Goal: Register for event/course

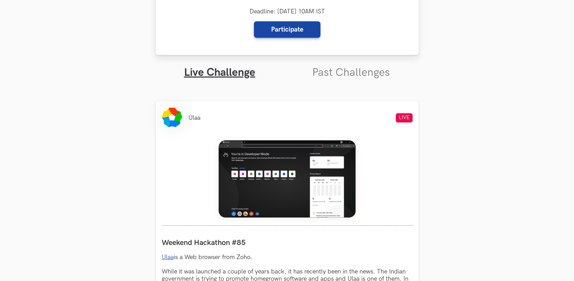
scroll to position [235, 0]
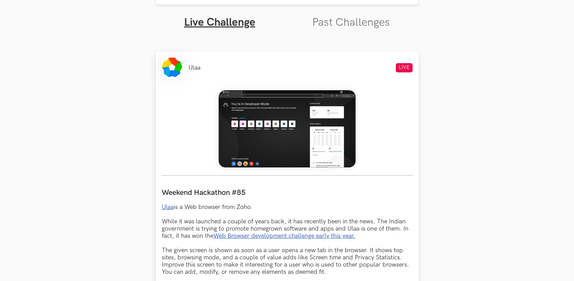
click at [272, 126] on img at bounding box center [287, 128] width 137 height 77
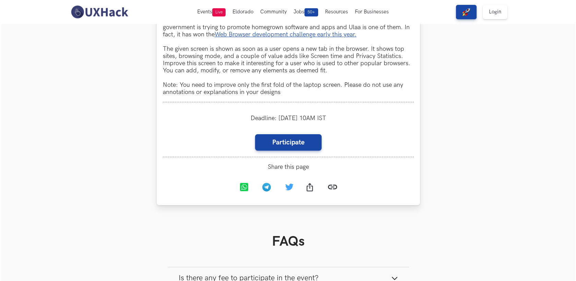
scroll to position [415, 0]
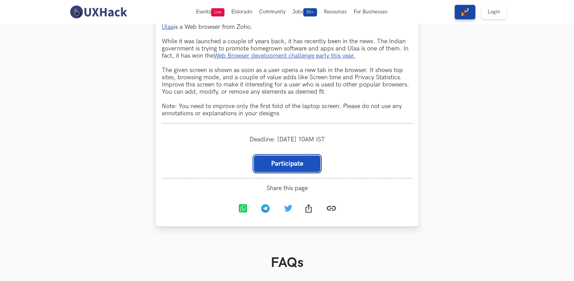
click at [285, 165] on link "Participate" at bounding box center [287, 163] width 66 height 16
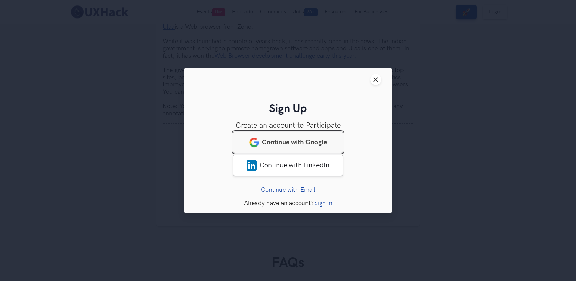
click at [306, 149] on link "Continue with Google" at bounding box center [288, 142] width 110 height 21
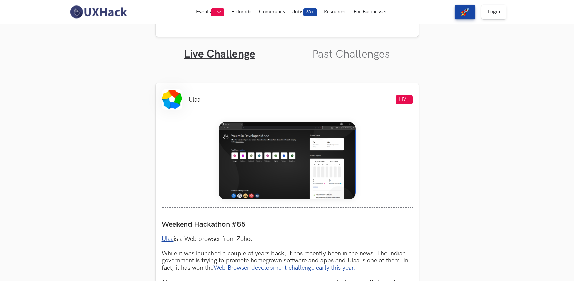
scroll to position [200, 0]
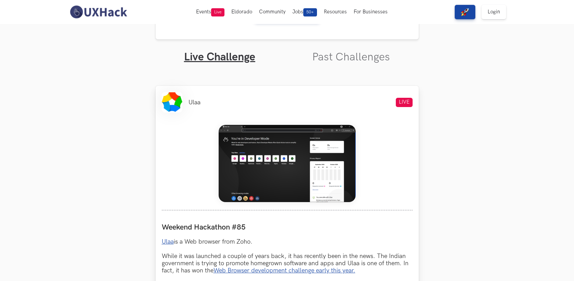
click at [252, 165] on img at bounding box center [287, 163] width 137 height 77
click at [279, 179] on img at bounding box center [287, 163] width 137 height 77
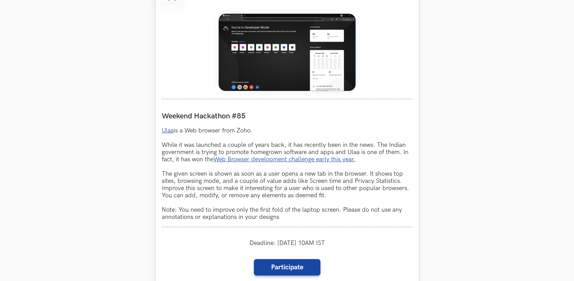
scroll to position [312, 0]
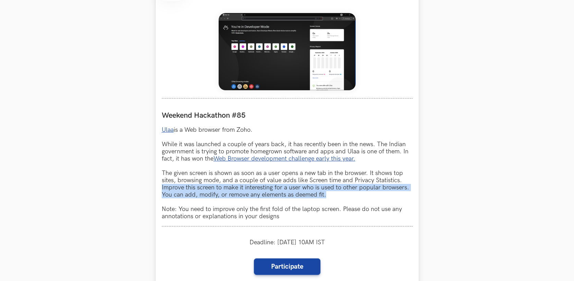
drag, startPoint x: 162, startPoint y: 188, endPoint x: 332, endPoint y: 198, distance: 171.0
click at [332, 198] on p "Ulaa is a Web browser from Zoho. While it was launched a couple of years back, …" at bounding box center [287, 173] width 251 height 94
copy p "Improve this screen to make it interesting for a user who is used to other popu…"
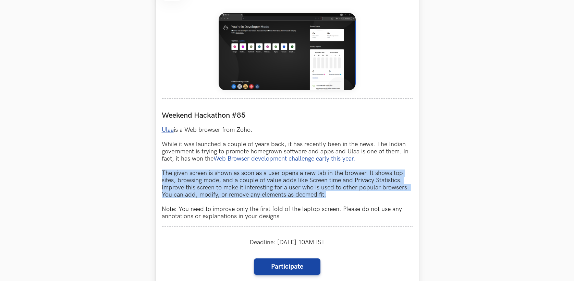
drag, startPoint x: 162, startPoint y: 171, endPoint x: 332, endPoint y: 197, distance: 171.5
click at [332, 197] on p "Ulaa is a Web browser from Zoho. While it was launched a couple of years back, …" at bounding box center [287, 173] width 251 height 94
copy p "The given screen is shown as soon as a user opens a new tab in the browser. It …"
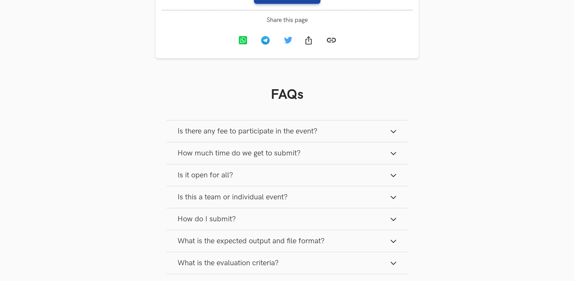
scroll to position [584, 0]
click at [317, 133] on span "Is there any fee to participate in the event?" at bounding box center [248, 129] width 140 height 9
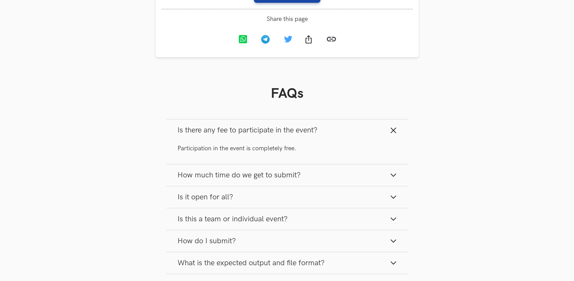
click at [310, 178] on button "How much time do we get to submit?" at bounding box center [287, 175] width 241 height 22
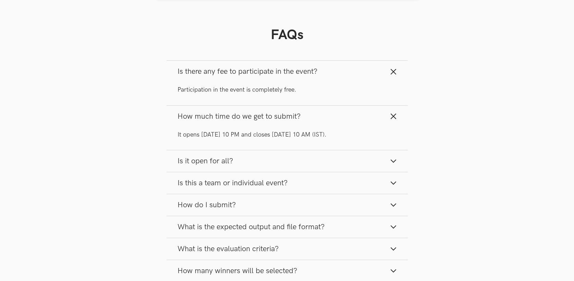
scroll to position [643, 0]
click at [279, 160] on button "Is it open for all?" at bounding box center [287, 161] width 241 height 22
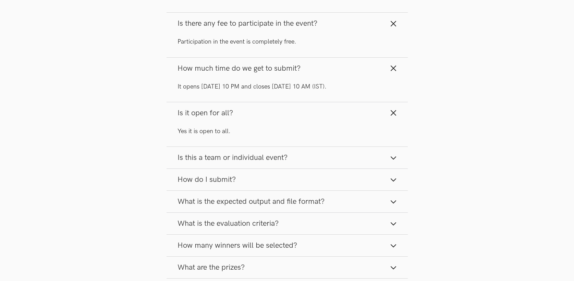
scroll to position [691, 0]
click at [279, 160] on span "Is this a team or individual event?" at bounding box center [233, 156] width 110 height 9
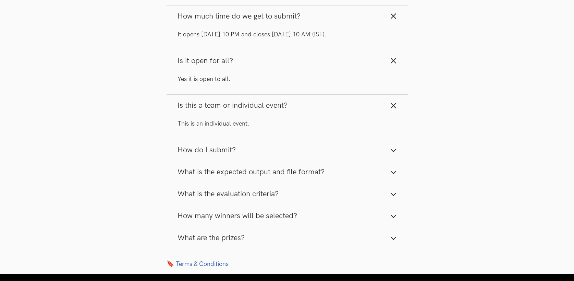
scroll to position [751, 0]
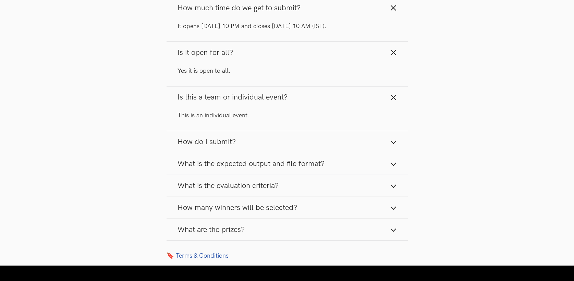
click at [263, 141] on button "How do I submit?" at bounding box center [287, 142] width 241 height 22
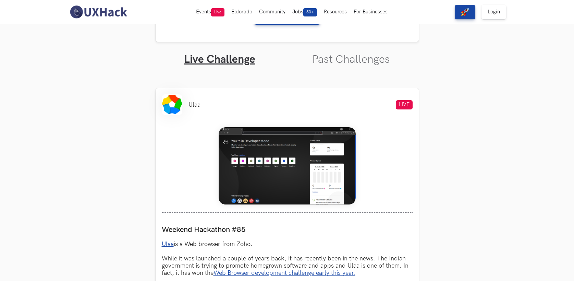
scroll to position [0, 0]
